Goal: Transaction & Acquisition: Download file/media

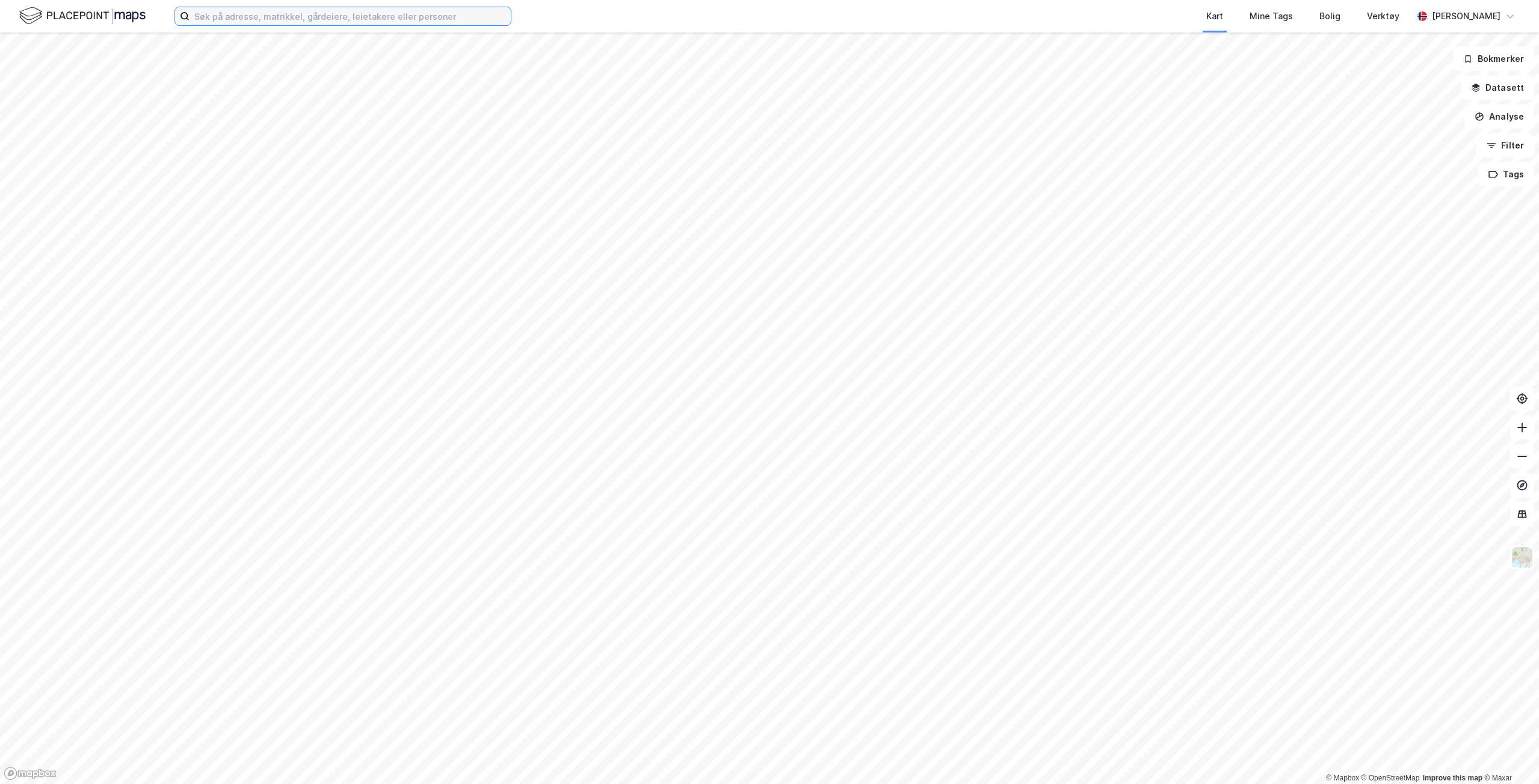
click at [319, 18] on input at bounding box center [350, 16] width 321 height 18
click at [336, 18] on input at bounding box center [350, 16] width 321 height 18
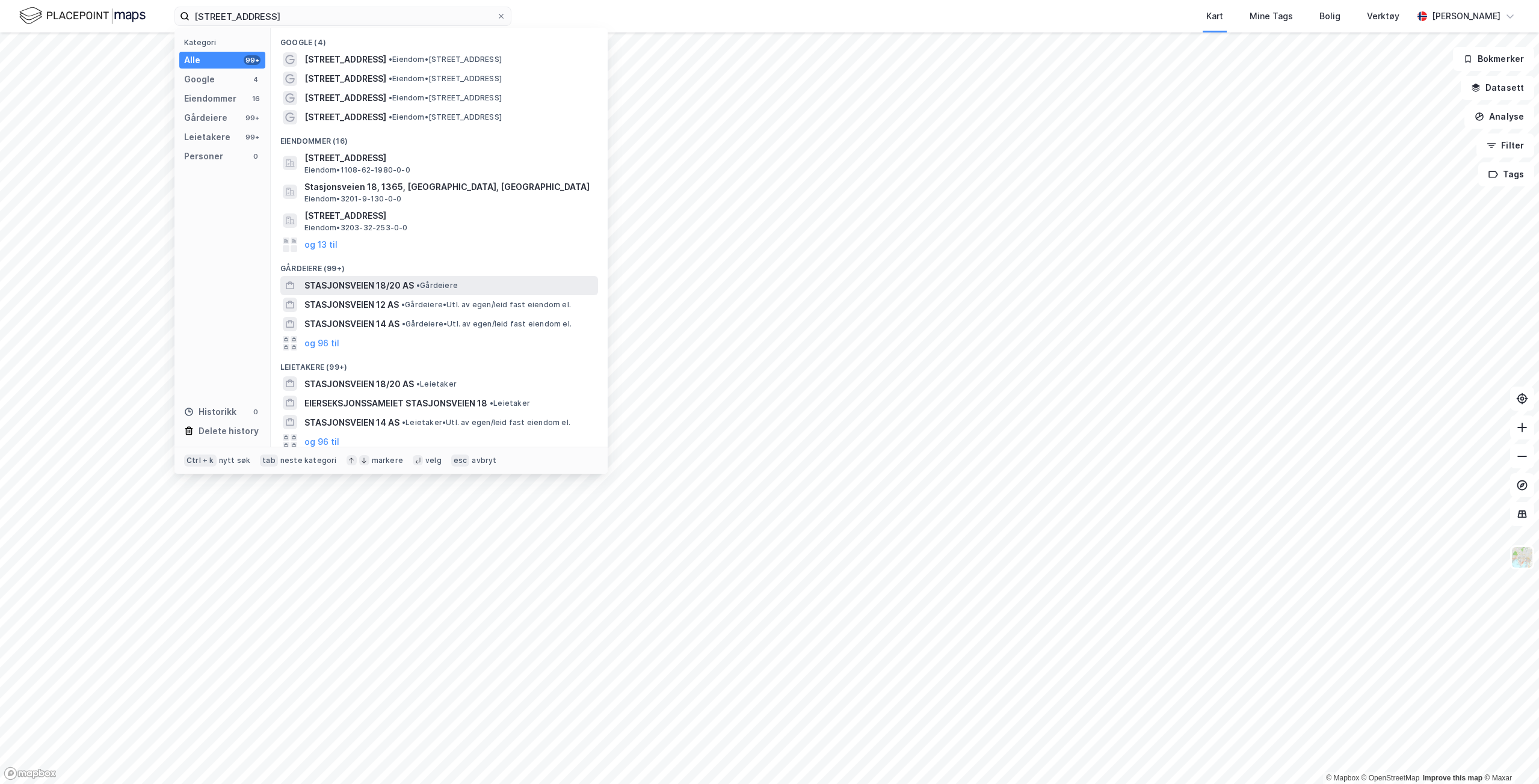
click at [414, 283] on div "STASJONSVEIEN 18/20 AS • Gårdeiere" at bounding box center [449, 286] width 291 height 14
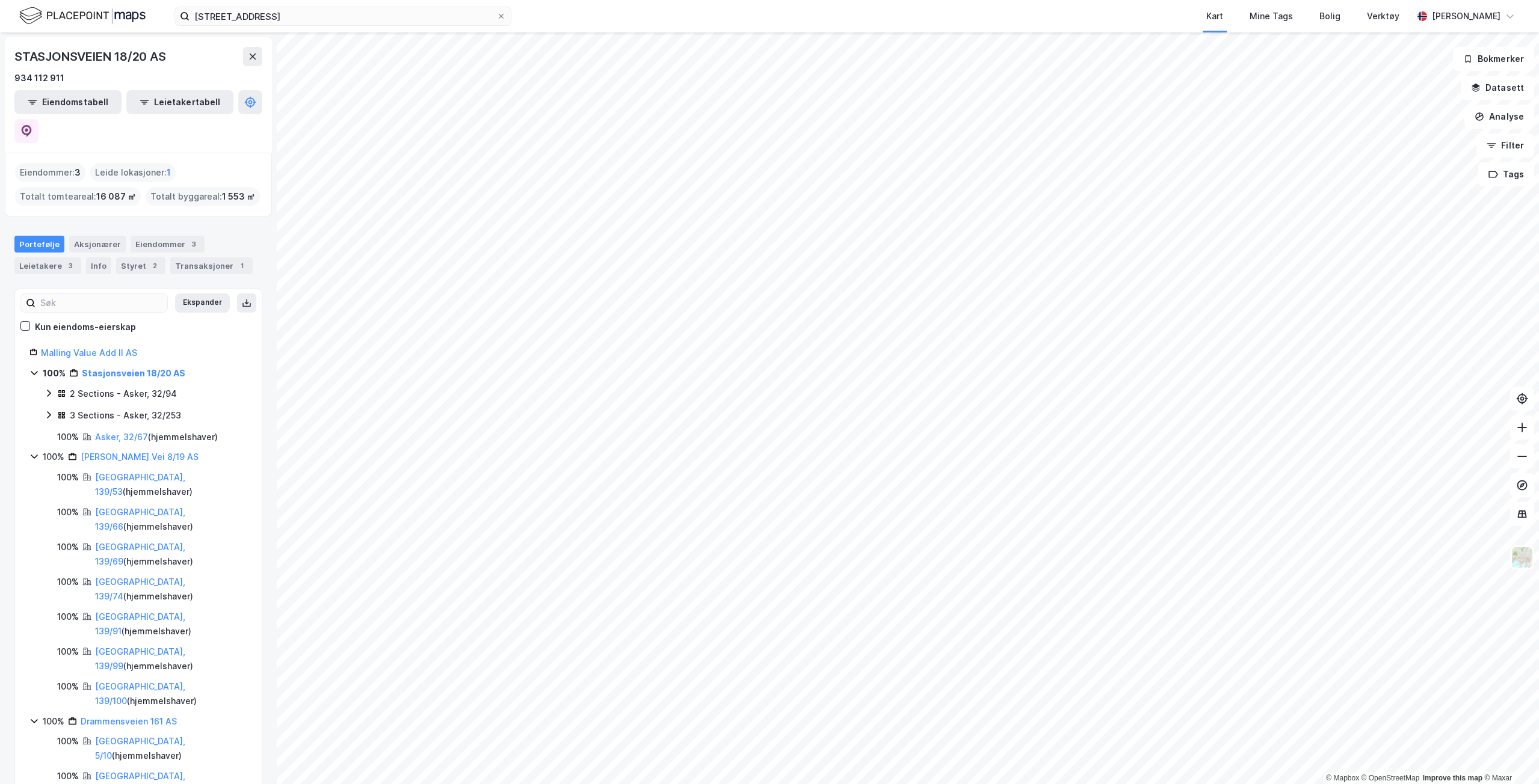
click at [136, 408] on div "3 Sections - Asker, 32/253" at bounding box center [125, 416] width 111 height 14
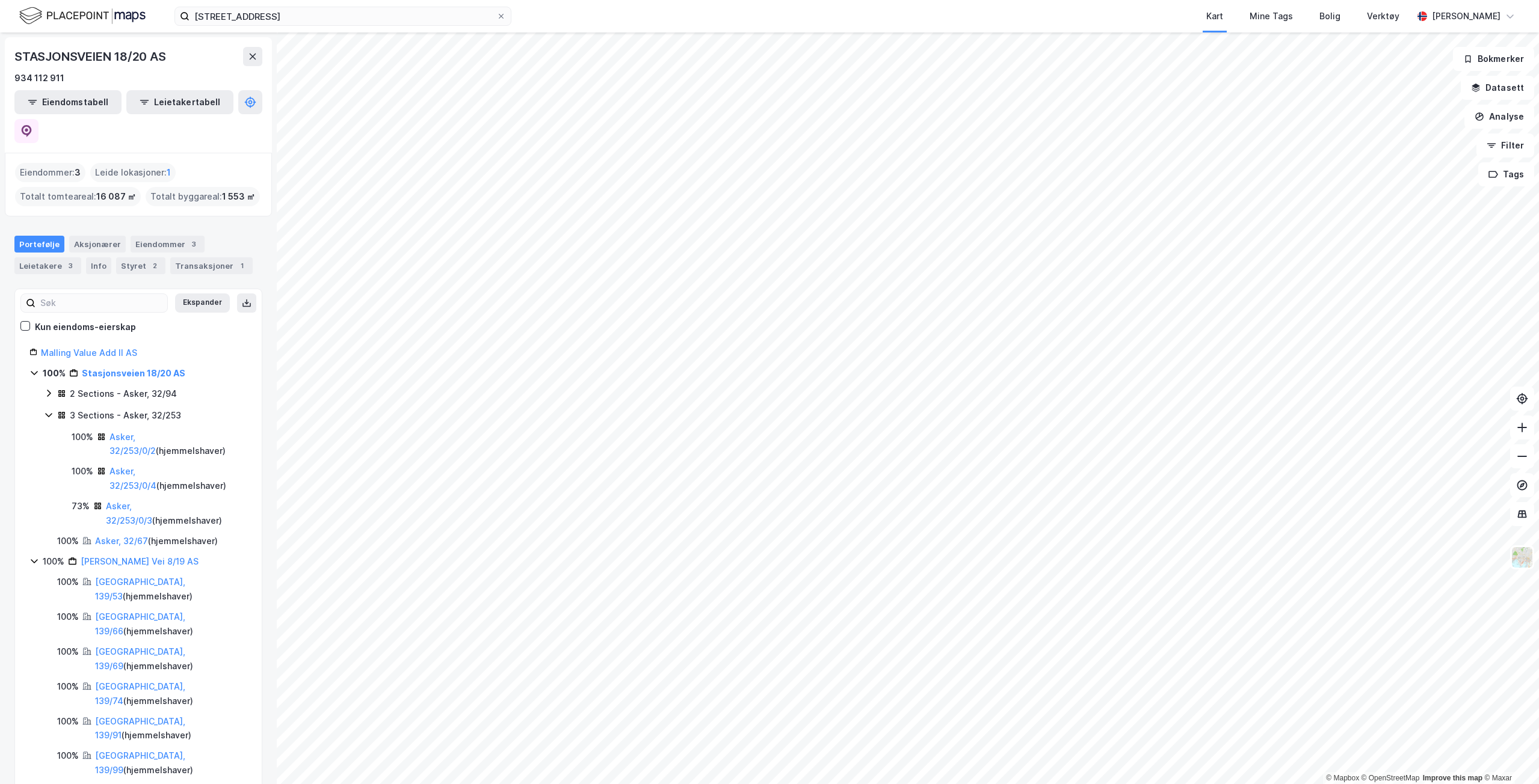
click at [158, 408] on div "3 Sections - Asker, 32/253" at bounding box center [125, 416] width 111 height 14
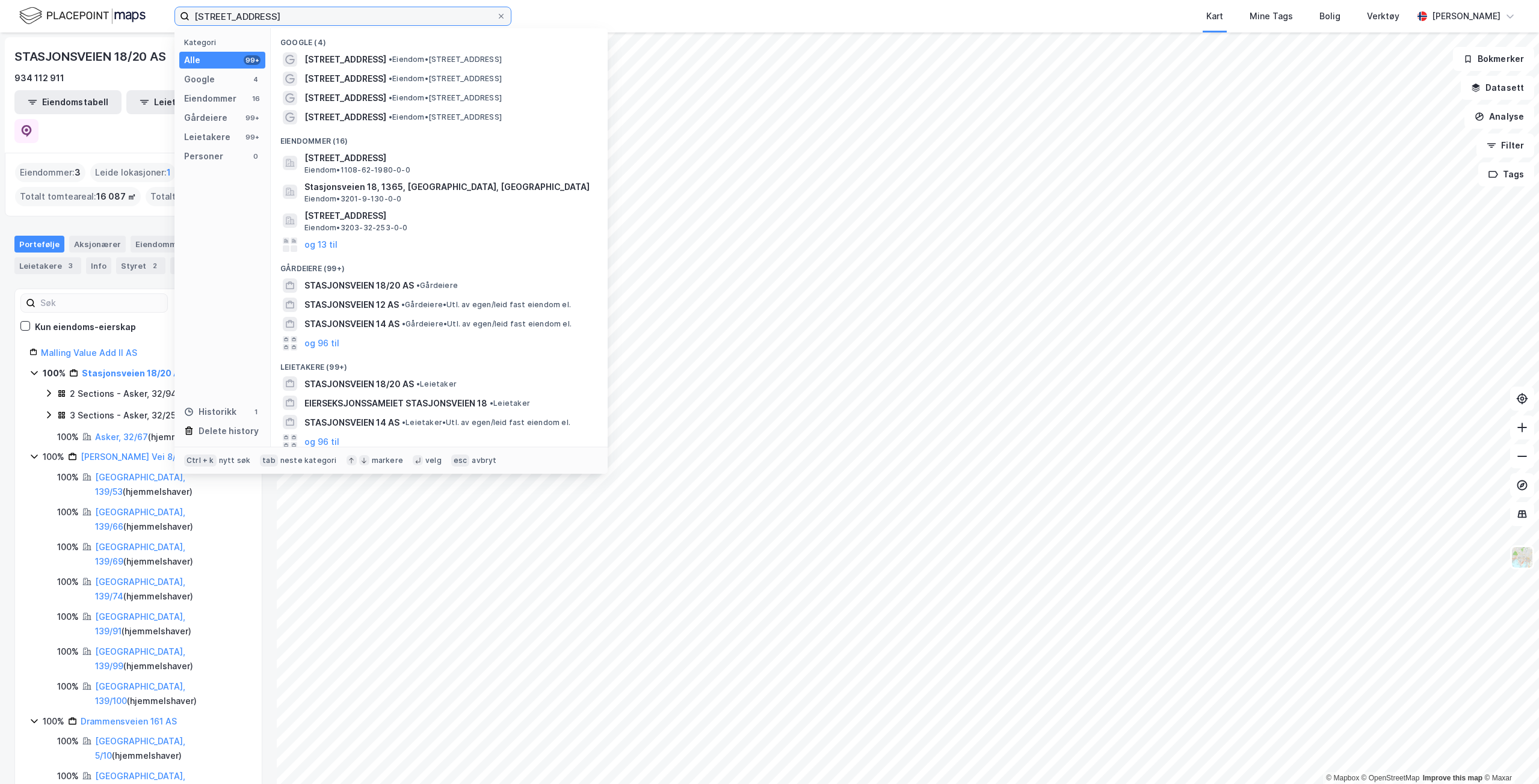
drag, startPoint x: 313, startPoint y: 18, endPoint x: 54, endPoint y: 15, distance: 259.0
click at [69, 15] on div "Stasjonsveien 18 Kategori Alle 99+ Google 4 Eiendommer 16 Gårdeiere 99+ Leietak…" at bounding box center [769, 16] width 1539 height 33
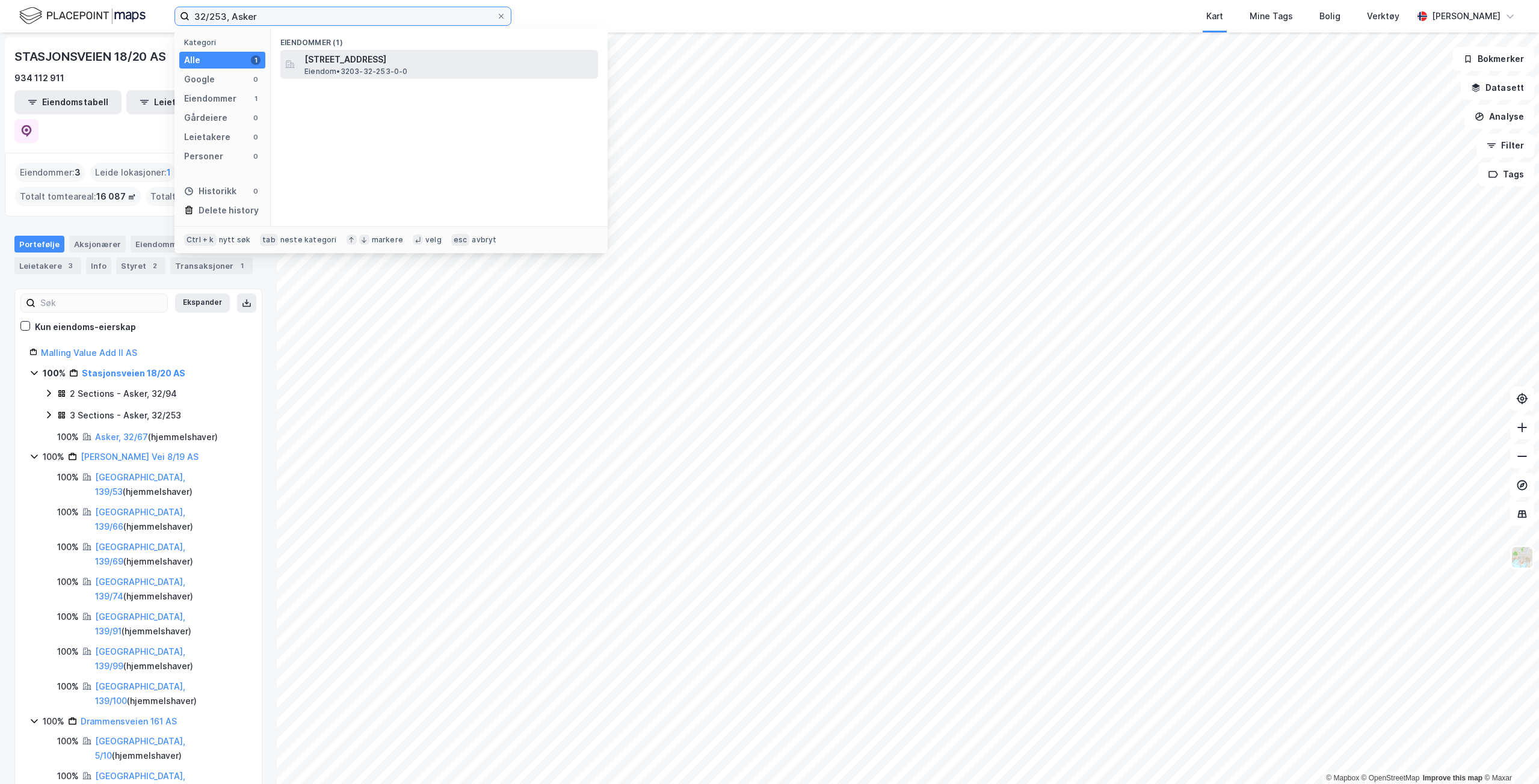
type input "32/253, Asker"
click at [451, 66] on span "Stasjonsveien 18, 1396, BILLINGSTAD, ASKER" at bounding box center [449, 59] width 288 height 14
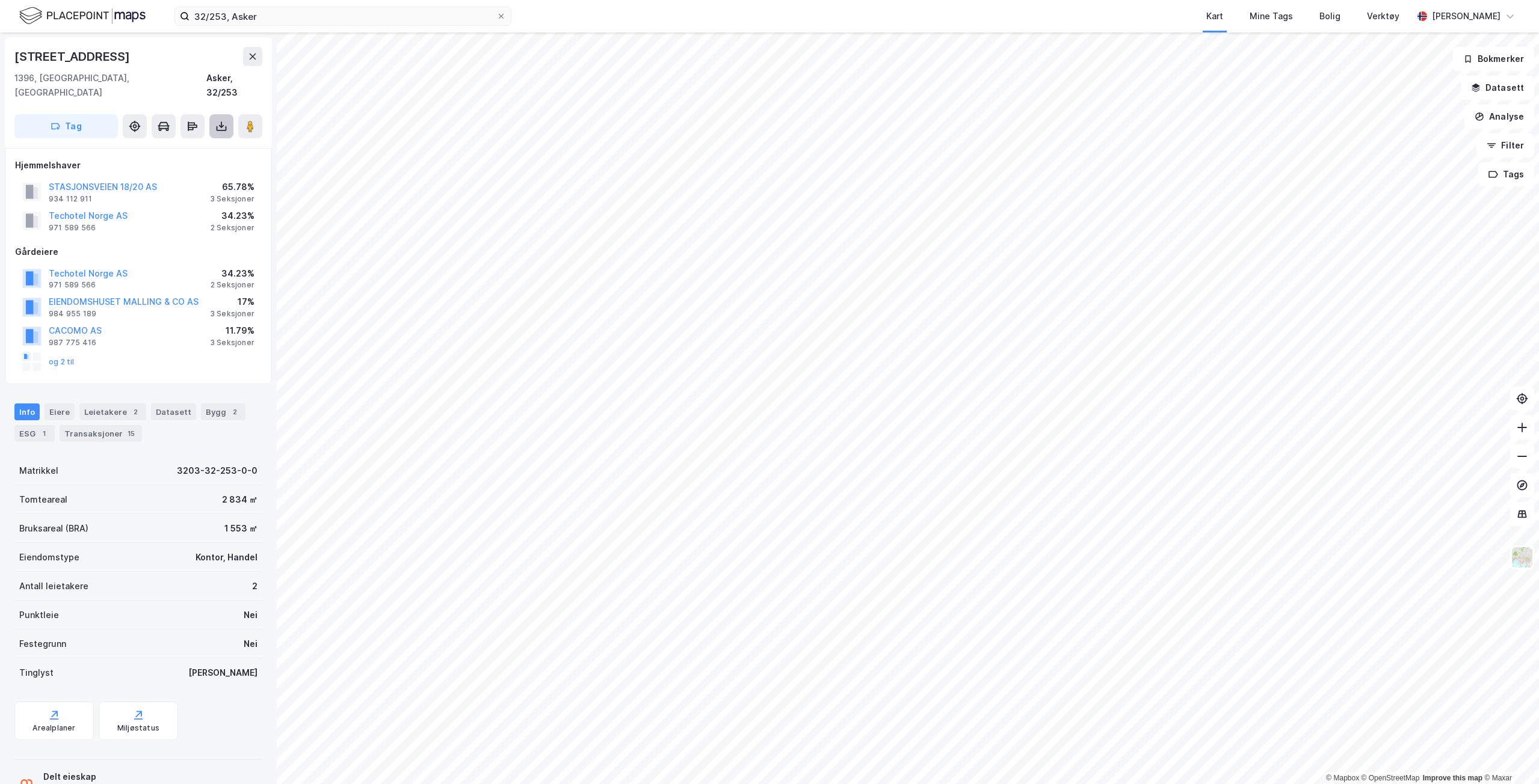
click at [227, 119] on button at bounding box center [221, 127] width 24 height 24
click at [188, 165] on div "Last ned matrikkelrapport" at bounding box center [176, 170] width 99 height 10
